Goal: Transaction & Acquisition: Book appointment/travel/reservation

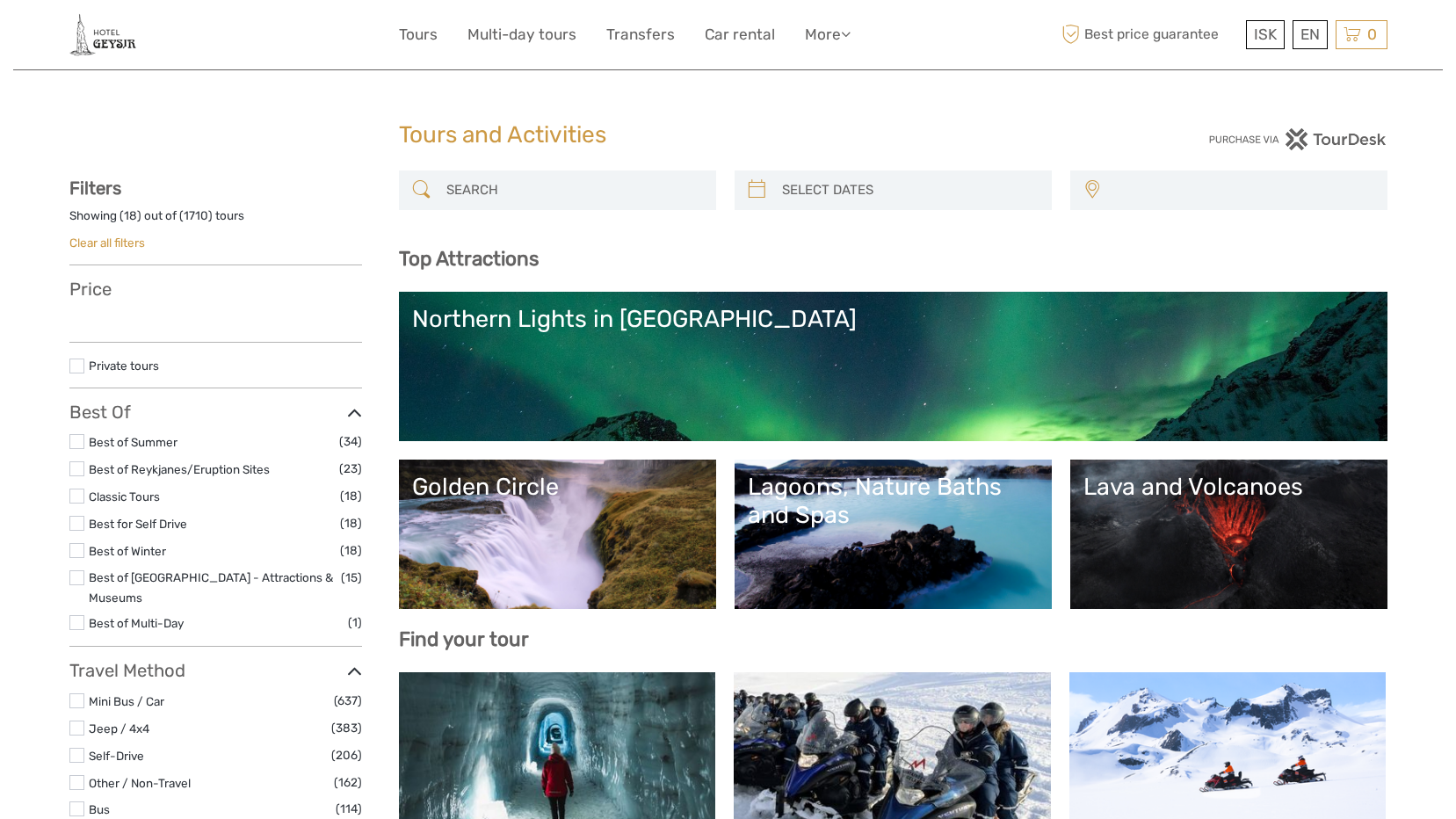
select select
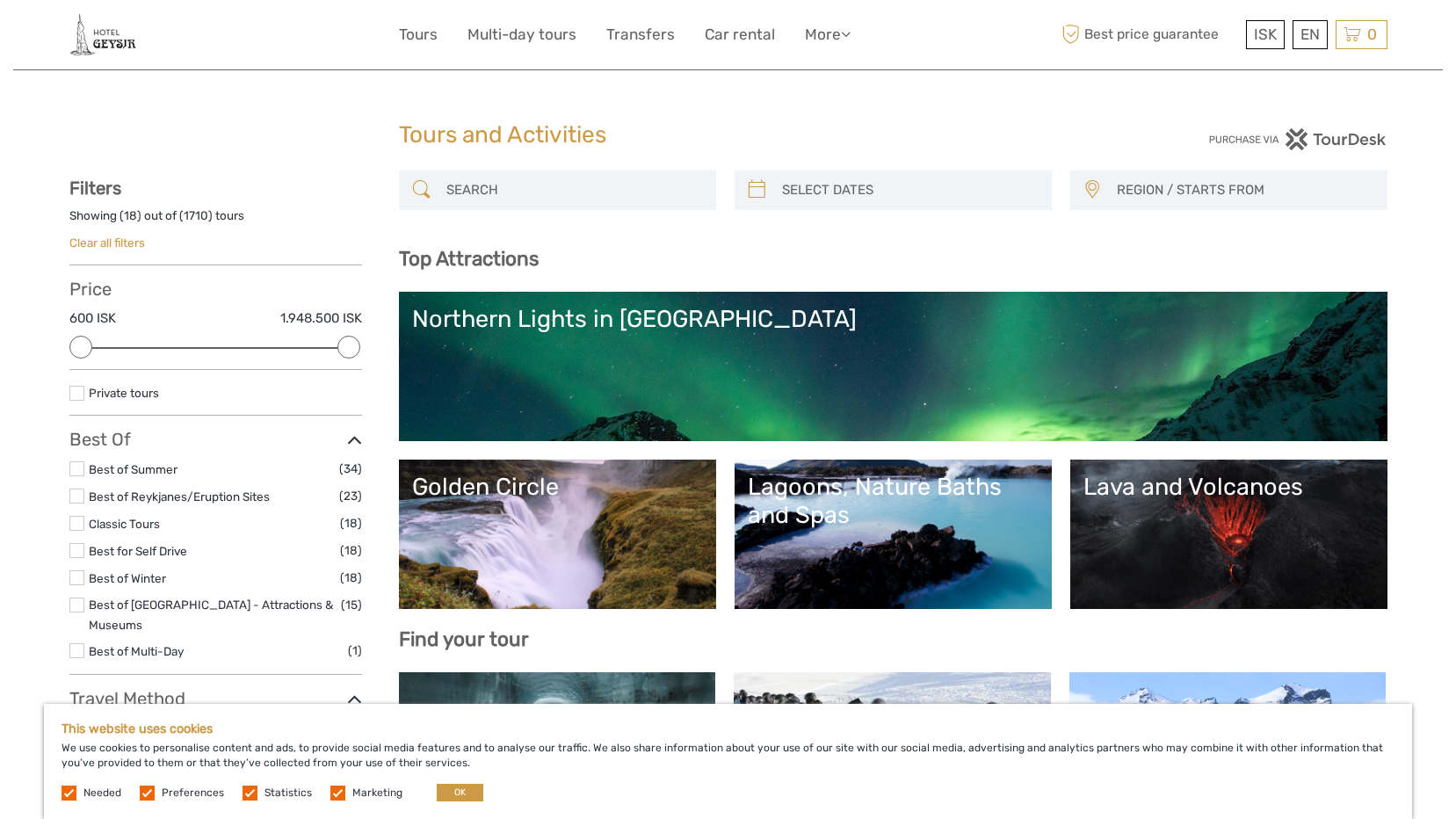
click at [1234, 502] on link "Lava and Volcanoes" at bounding box center [1228, 534] width 290 height 123
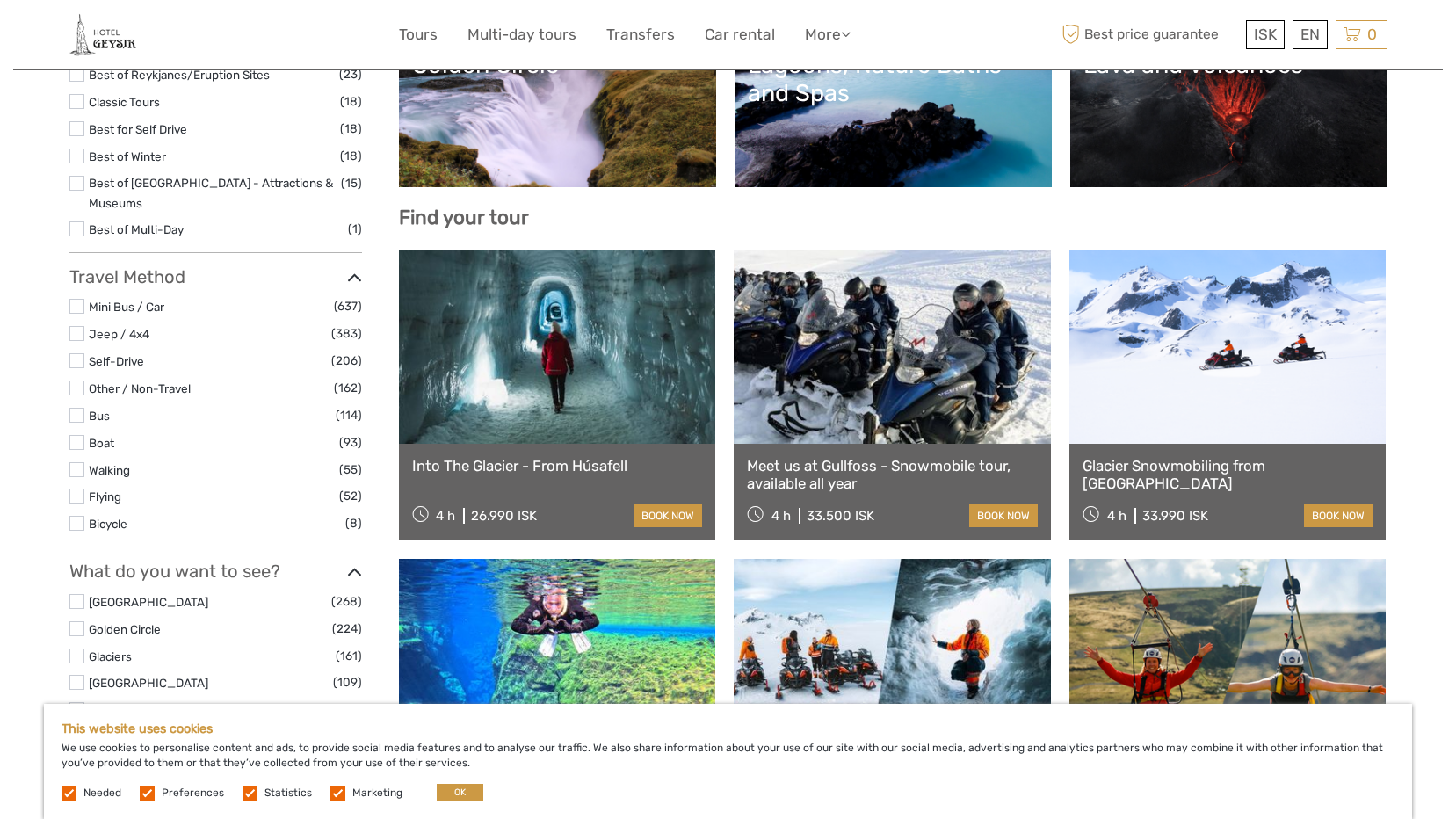
scroll to position [439, 0]
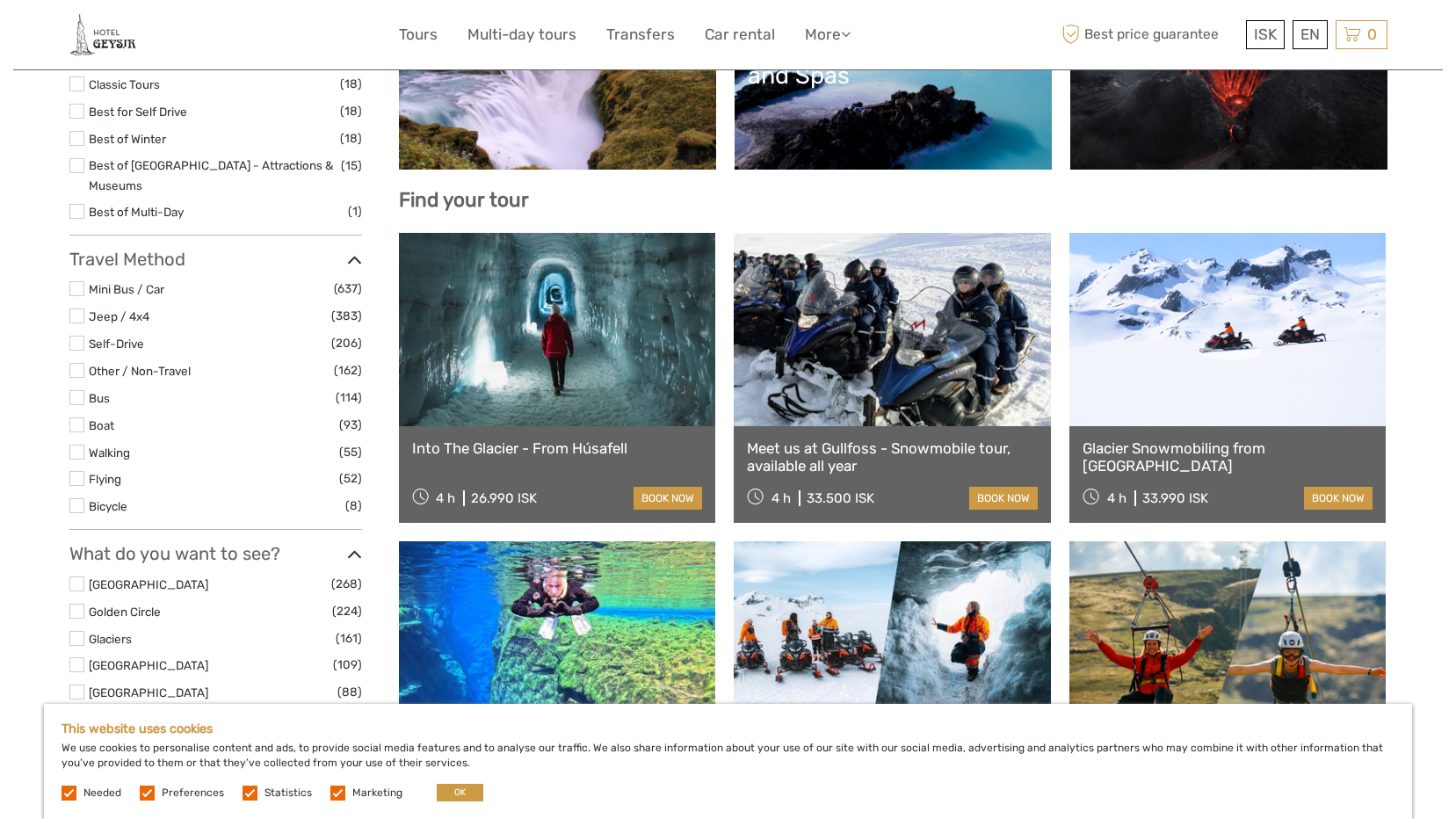
click at [570, 445] on link "Into The Glacier - From Húsafell" at bounding box center [557, 447] width 290 height 18
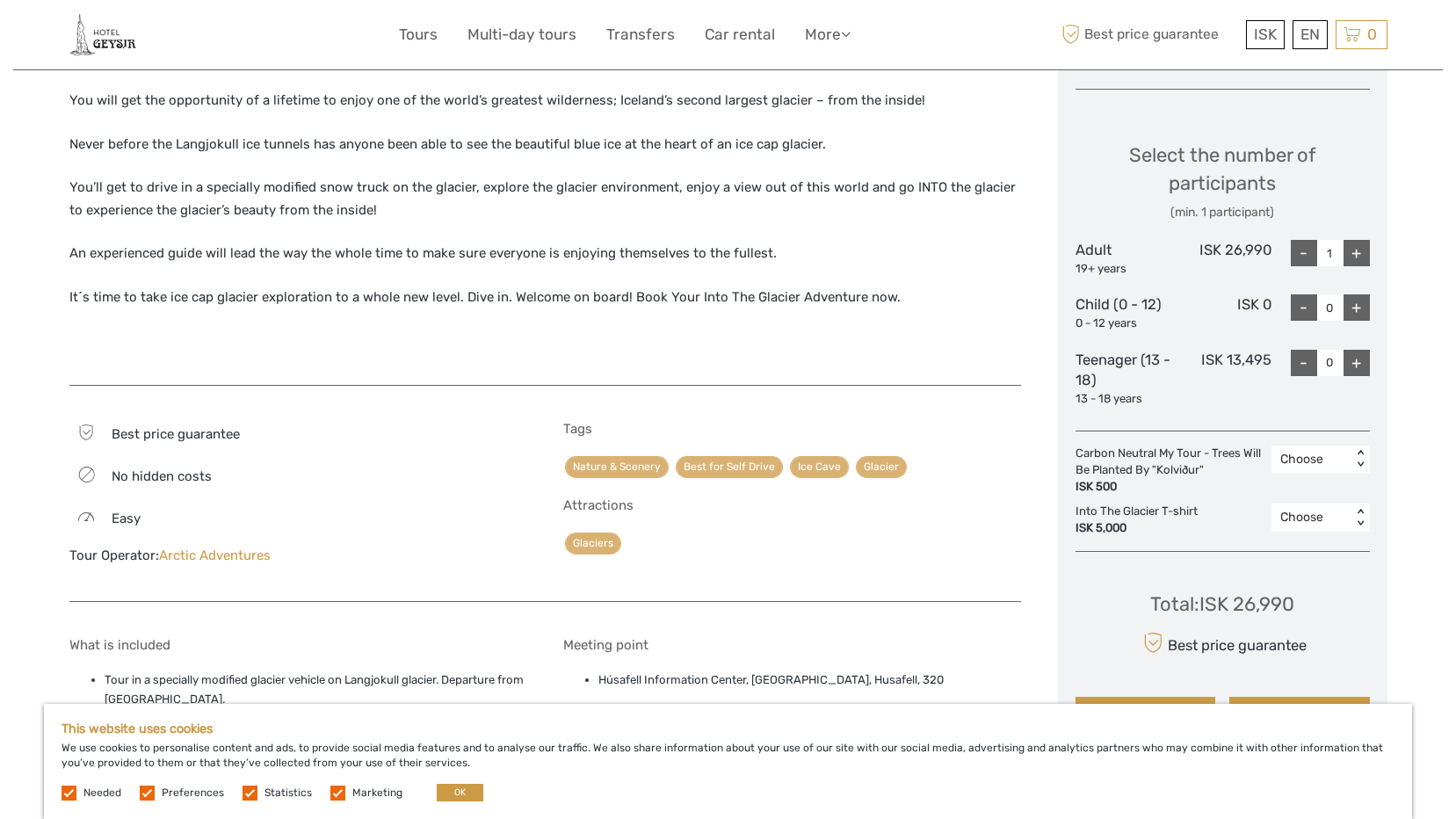
scroll to position [703, 0]
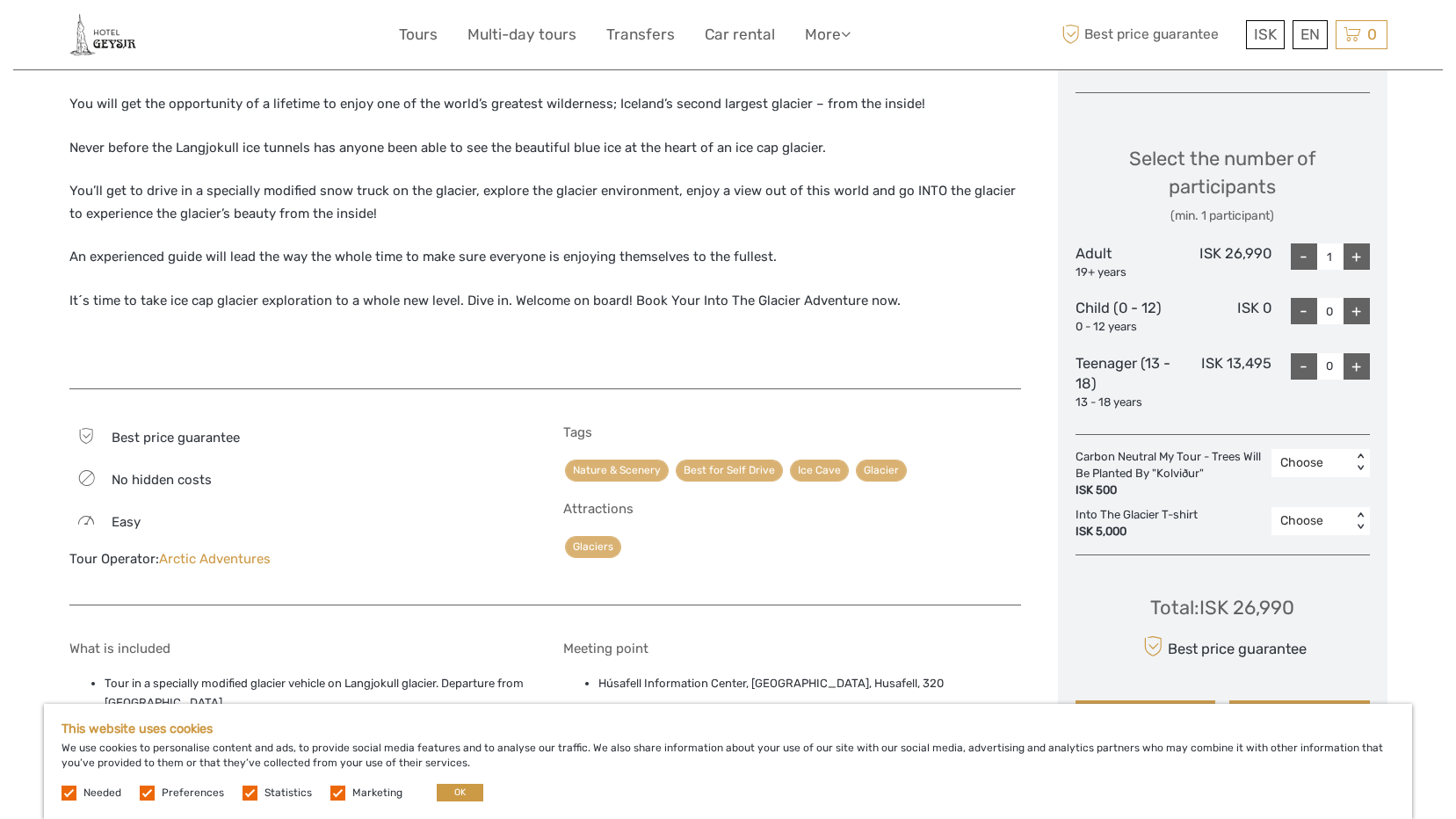
click at [1355, 254] on div "+" at bounding box center [1356, 256] width 27 height 27
type input "2"
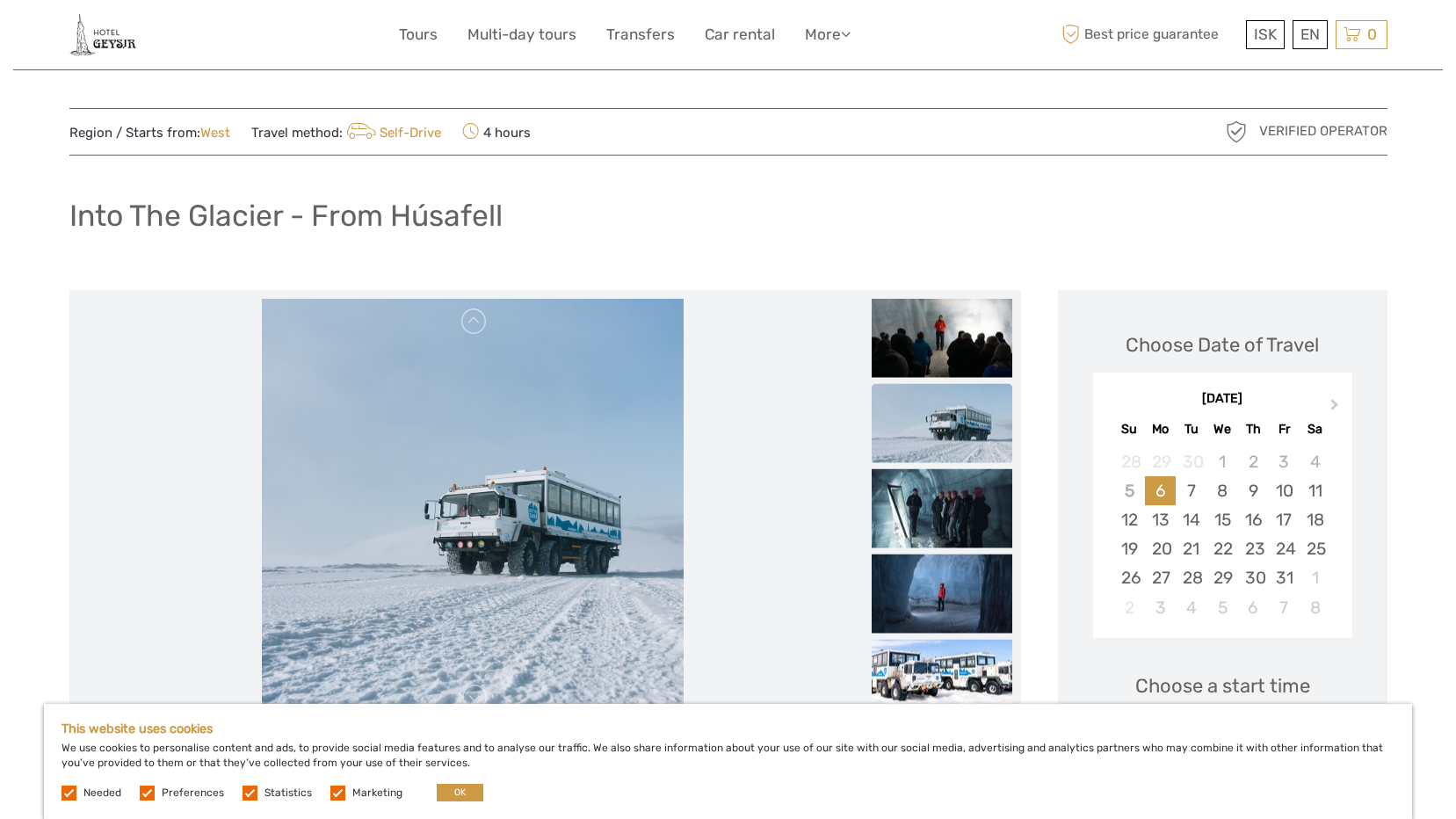
scroll to position [0, 0]
